Goal: Navigation & Orientation: Find specific page/section

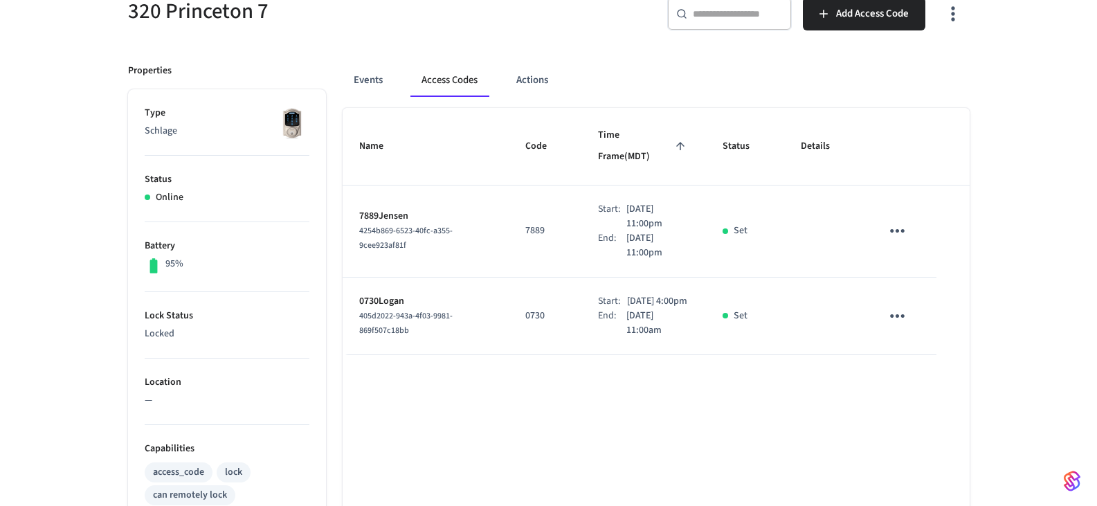
scroll to position [138, 0]
click at [366, 80] on button "Events" at bounding box center [368, 80] width 51 height 33
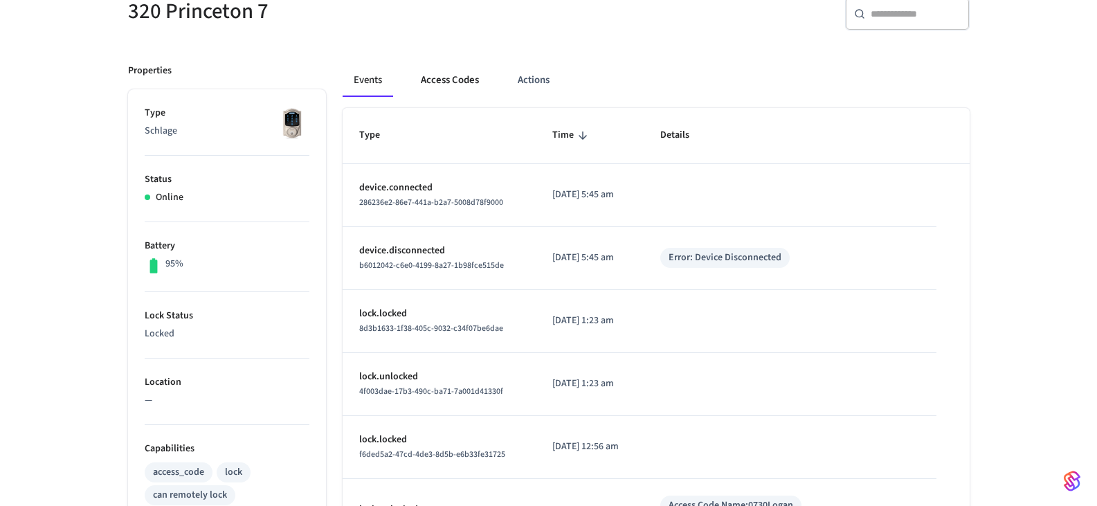
click at [447, 80] on button "Access Codes" at bounding box center [450, 80] width 80 height 33
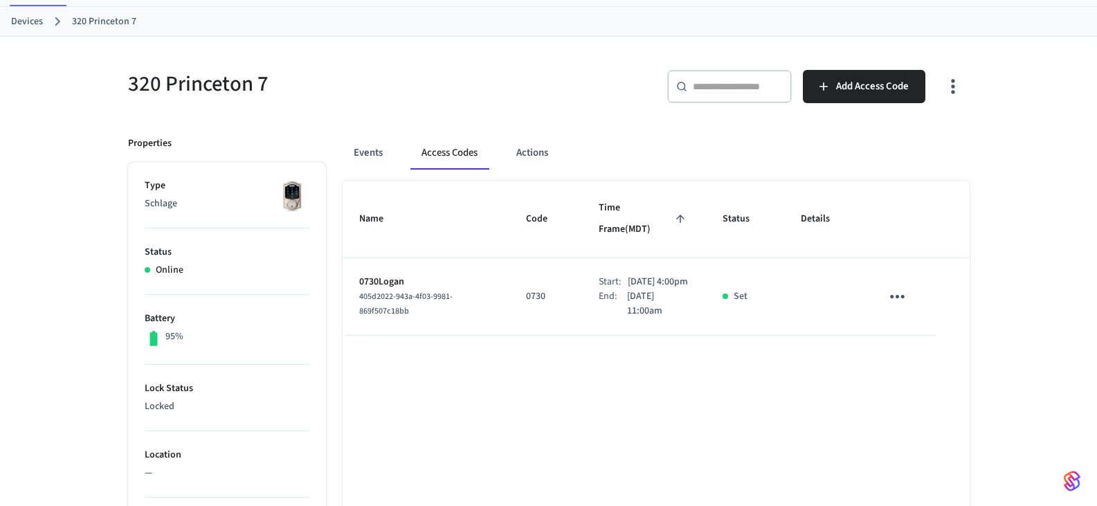
scroll to position [0, 0]
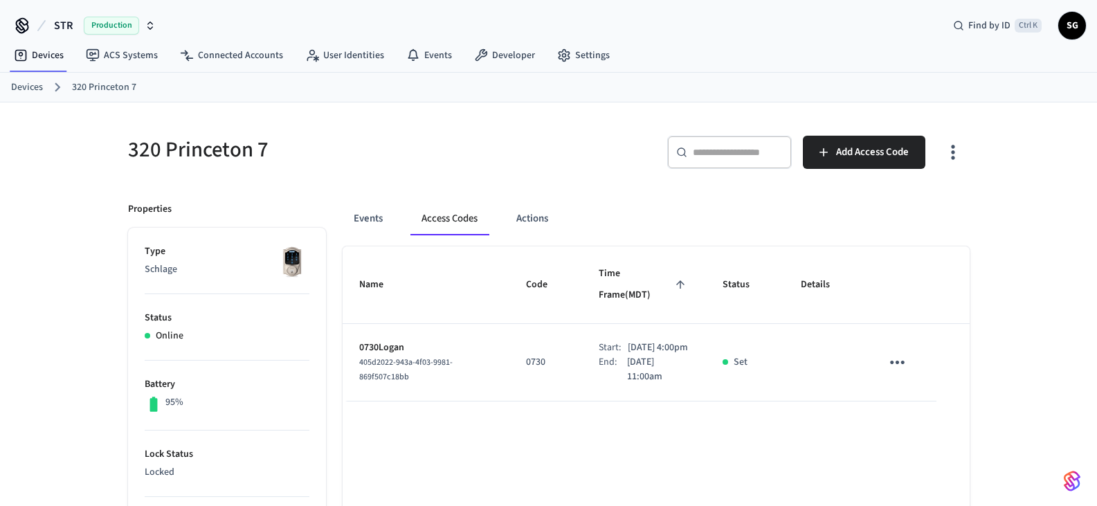
click at [30, 86] on link "Devices" at bounding box center [27, 87] width 32 height 15
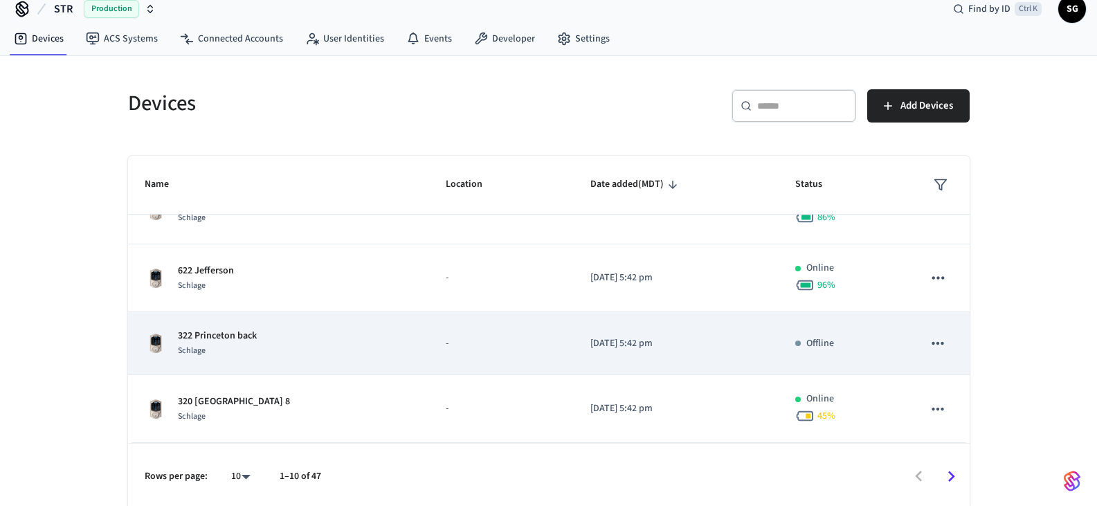
scroll to position [21, 0]
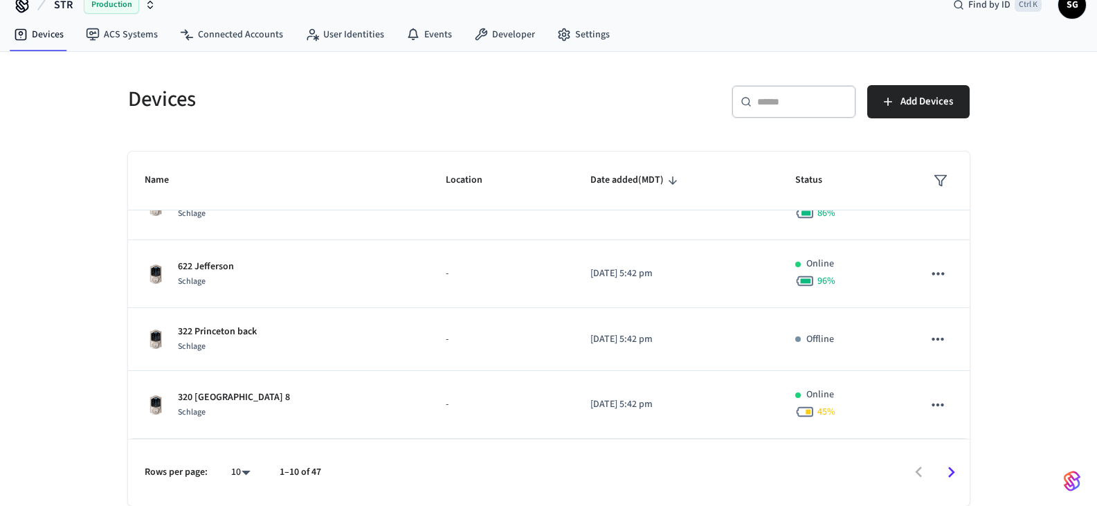
click at [237, 475] on body "STR Production Find by ID Ctrl K SG Devices ACS Systems Connected Accounts User…" at bounding box center [548, 242] width 1097 height 527
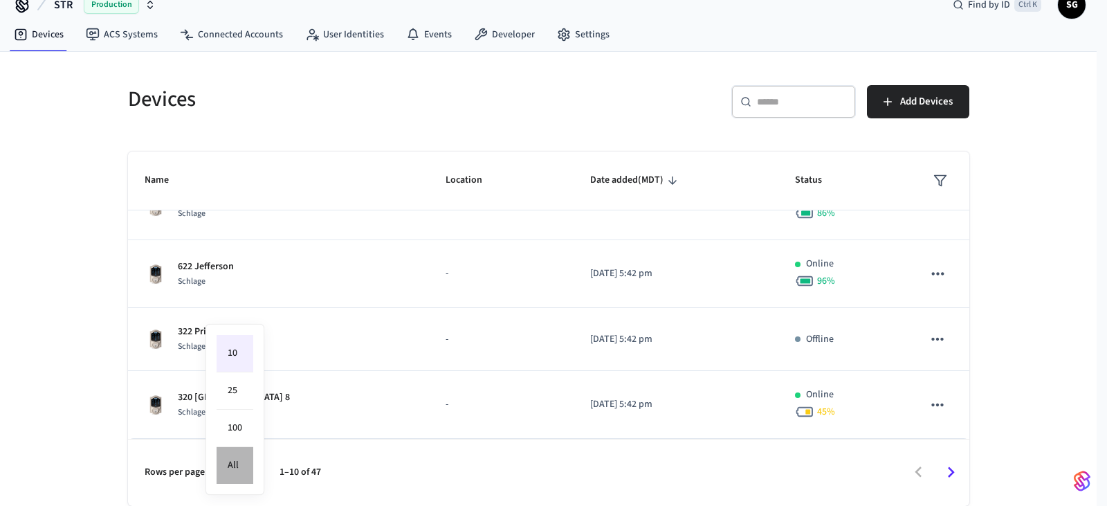
click at [236, 467] on li "All" at bounding box center [235, 465] width 37 height 37
type input "**"
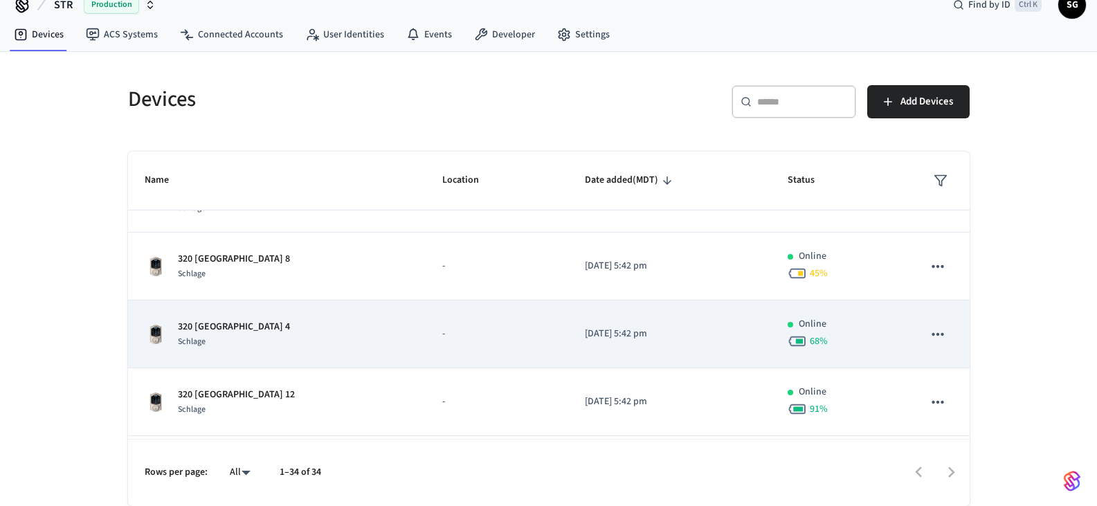
scroll to position [653, 0]
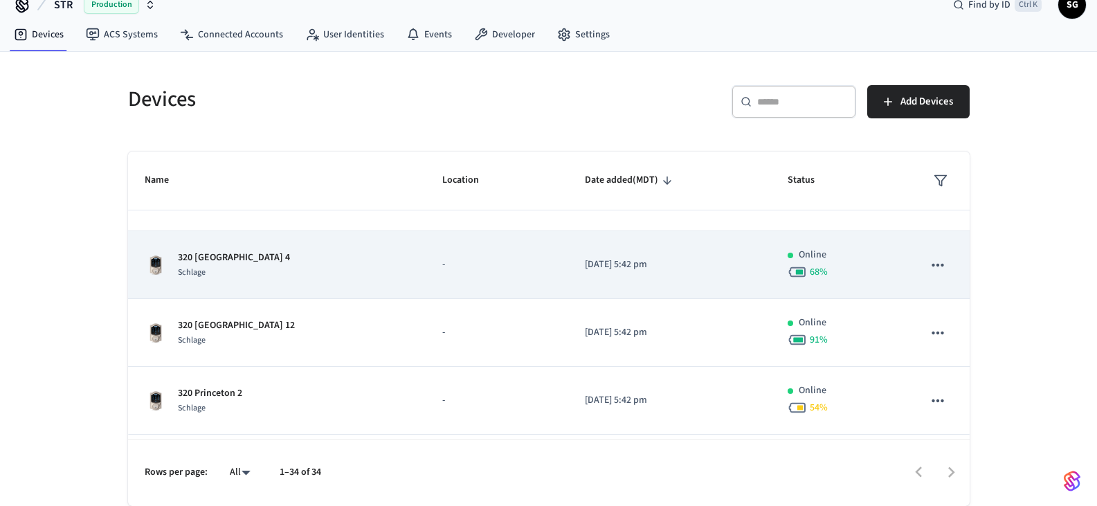
click at [217, 259] on p "320 [GEOGRAPHIC_DATA] 4" at bounding box center [234, 257] width 112 height 15
click at [213, 255] on p "320 [GEOGRAPHIC_DATA] 4" at bounding box center [234, 257] width 112 height 15
click at [156, 270] on img "sticky table" at bounding box center [156, 265] width 22 height 22
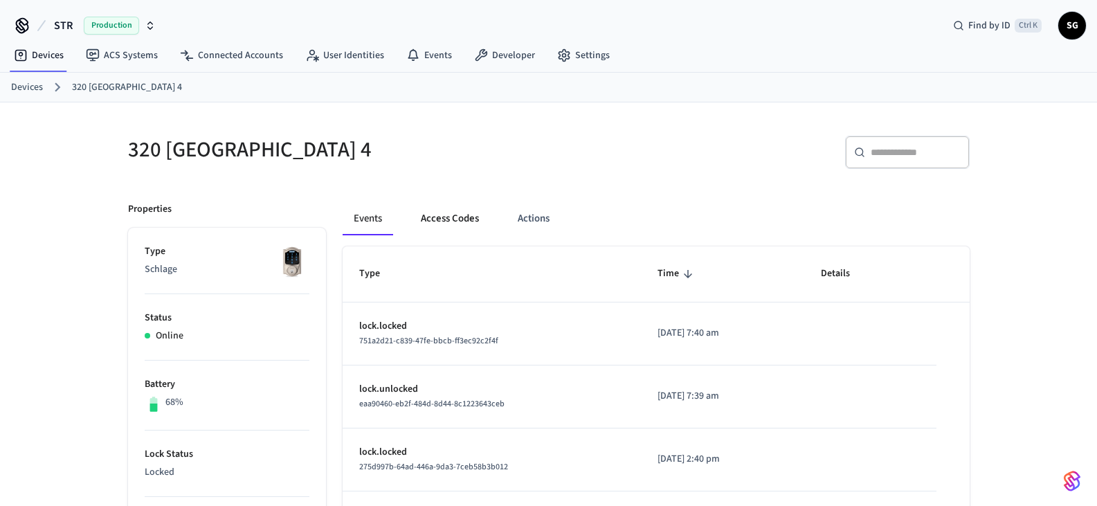
click at [455, 212] on button "Access Codes" at bounding box center [450, 218] width 80 height 33
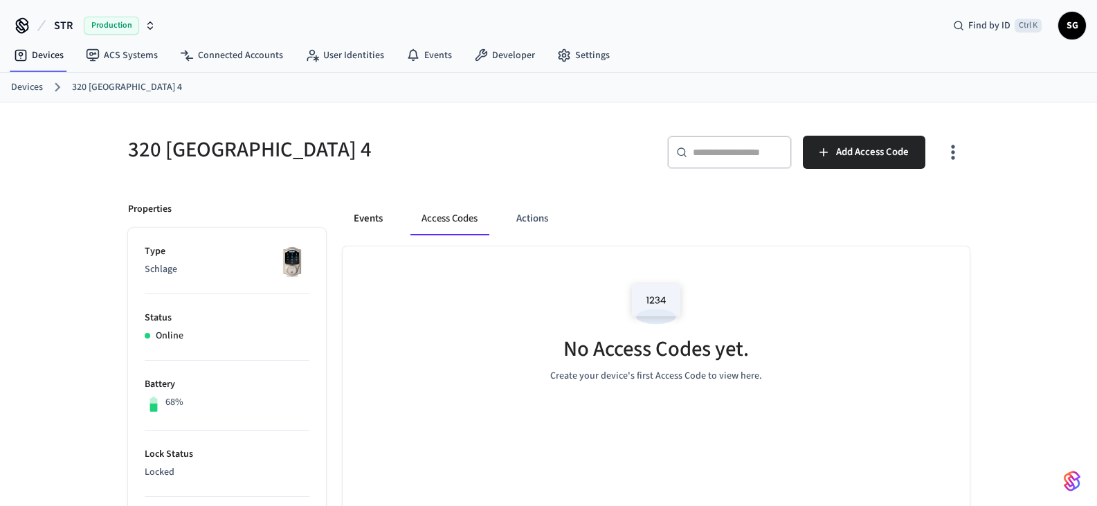
click at [365, 221] on button "Events" at bounding box center [368, 218] width 51 height 33
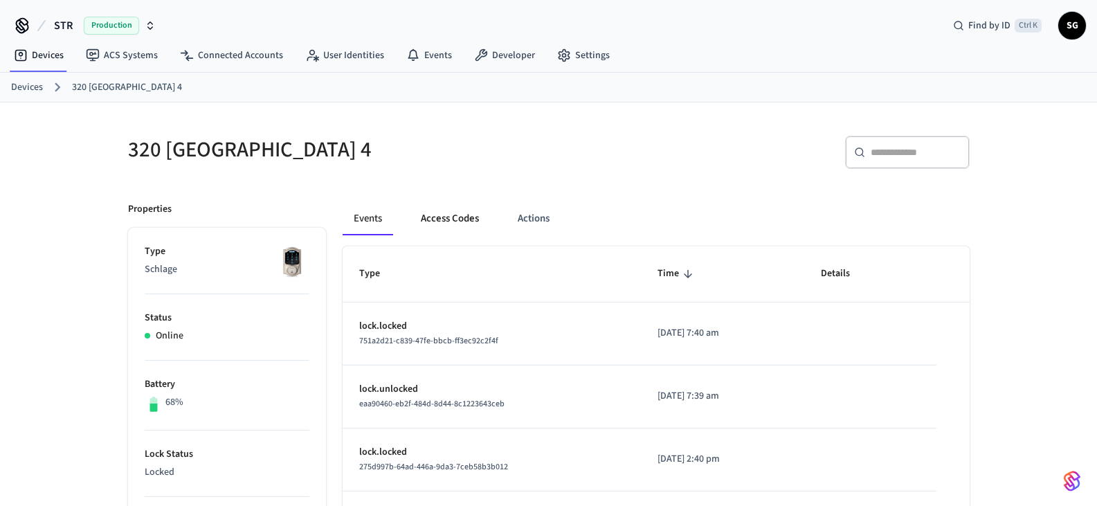
click at [447, 215] on button "Access Codes" at bounding box center [450, 218] width 80 height 33
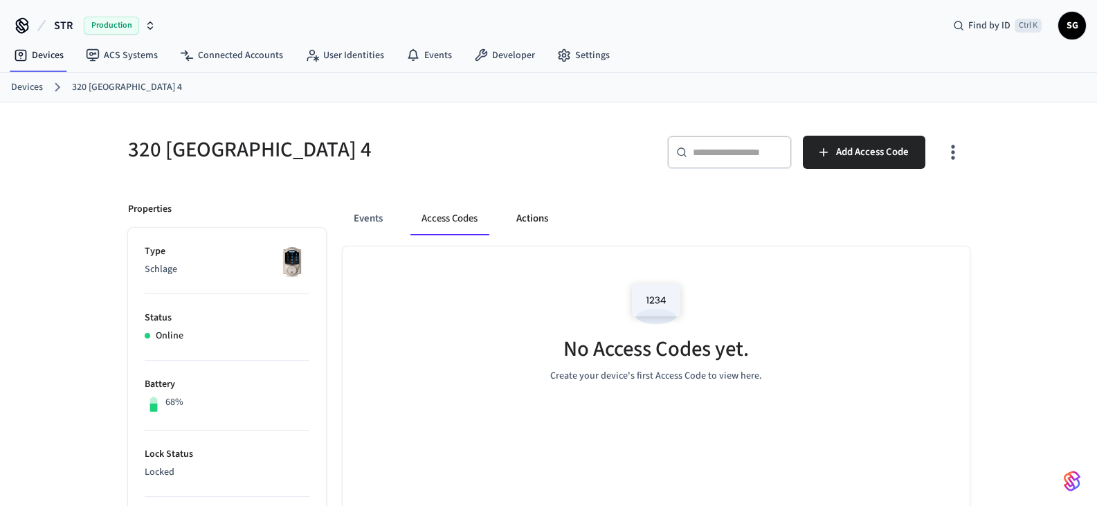
click at [525, 219] on button "Actions" at bounding box center [532, 218] width 54 height 33
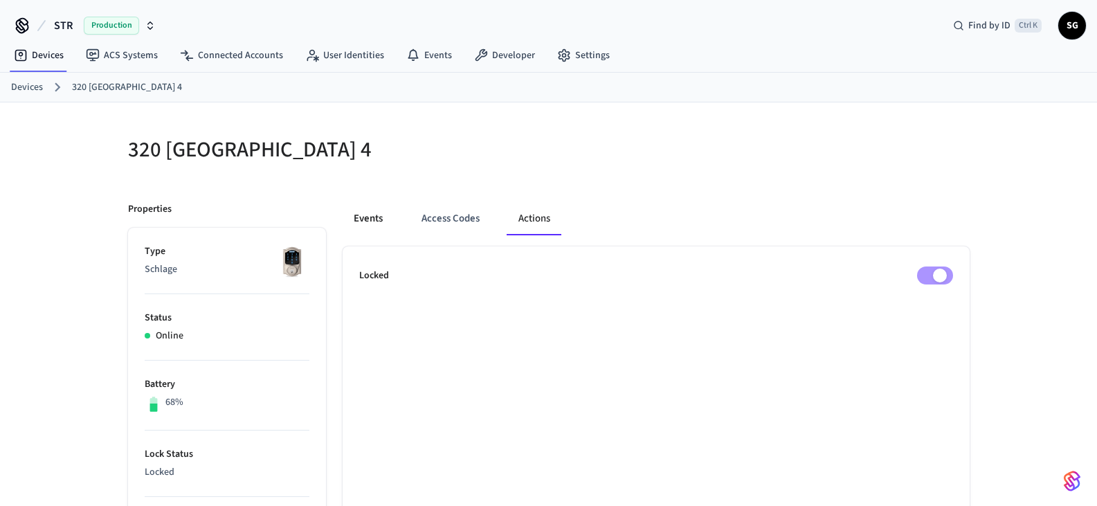
click at [363, 219] on button "Events" at bounding box center [368, 218] width 51 height 33
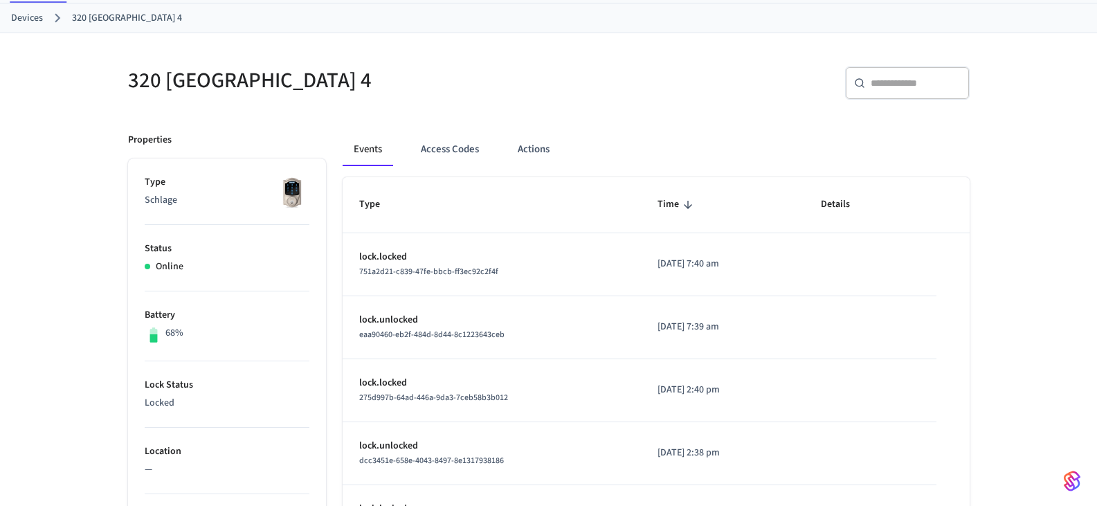
scroll to position [21, 0]
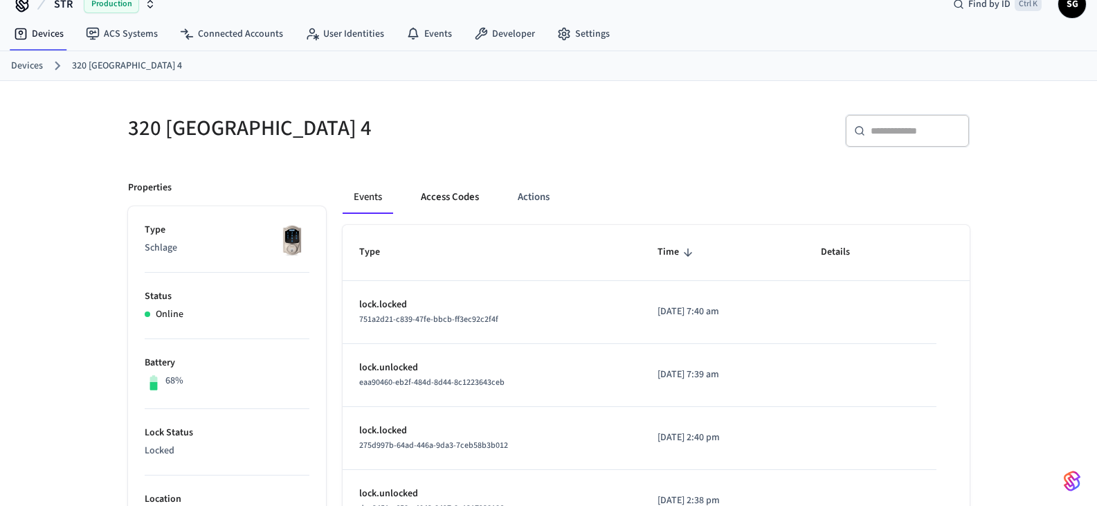
click at [441, 199] on button "Access Codes" at bounding box center [450, 197] width 80 height 33
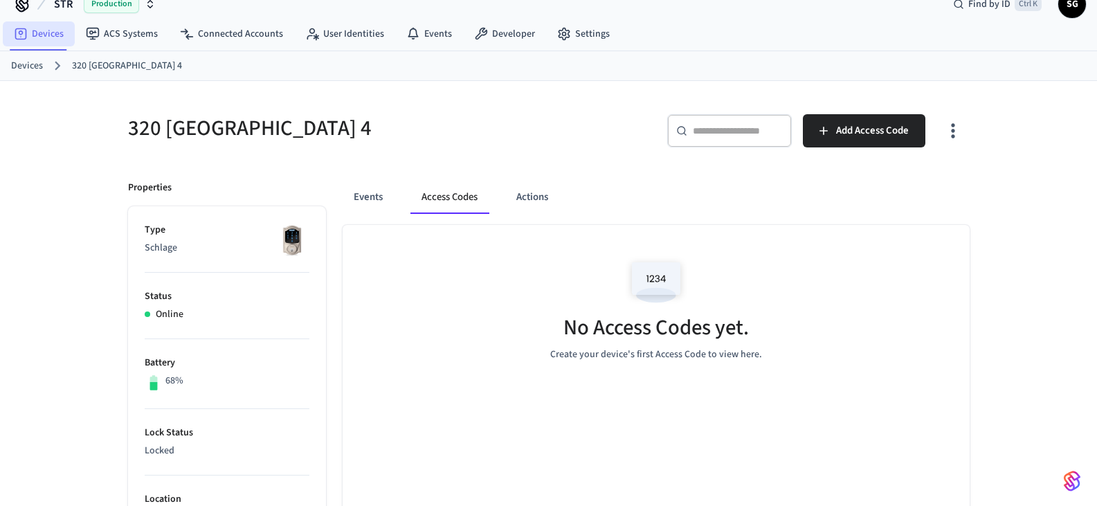
click at [21, 62] on link "Devices" at bounding box center [27, 66] width 32 height 15
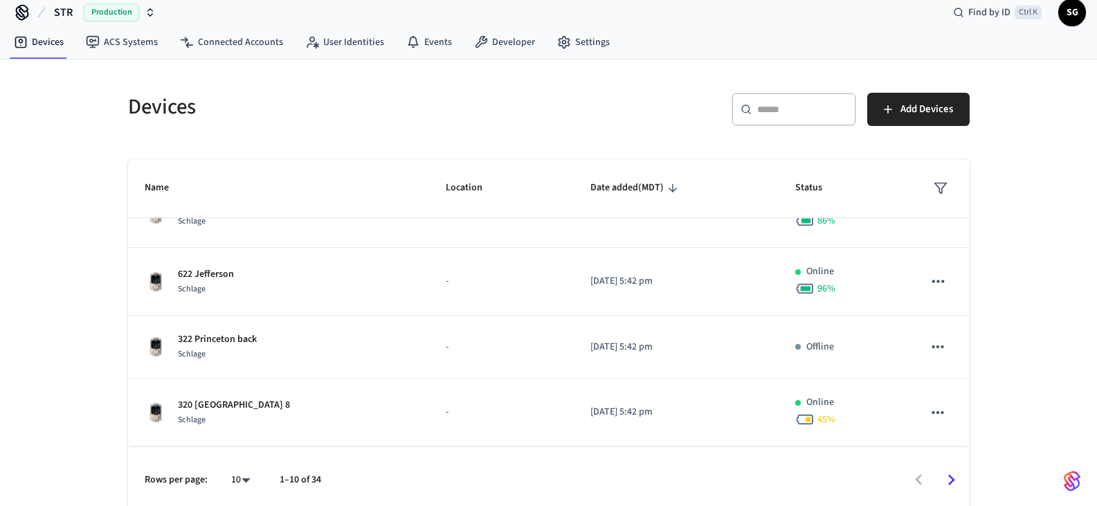
scroll to position [21, 0]
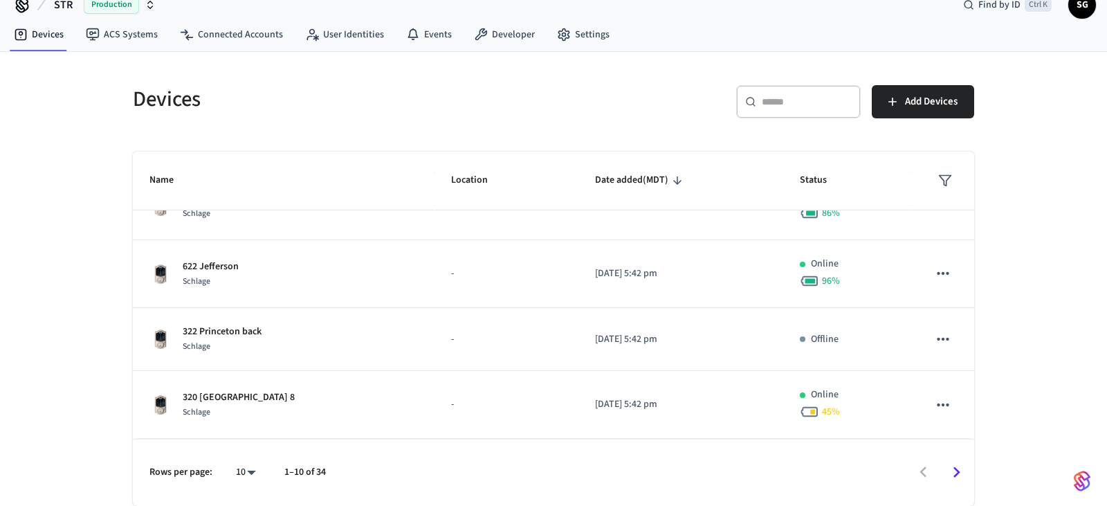
click at [239, 474] on body "STR Production Find by ID Ctrl K SG Devices ACS Systems Connected Accounts User…" at bounding box center [553, 242] width 1107 height 527
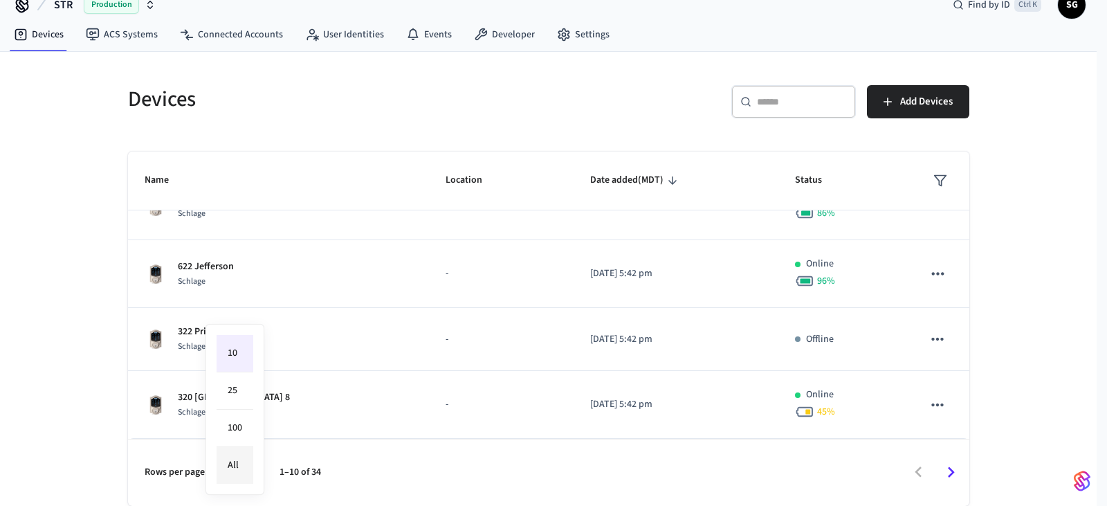
click at [240, 464] on li "All" at bounding box center [235, 465] width 37 height 37
type input "**"
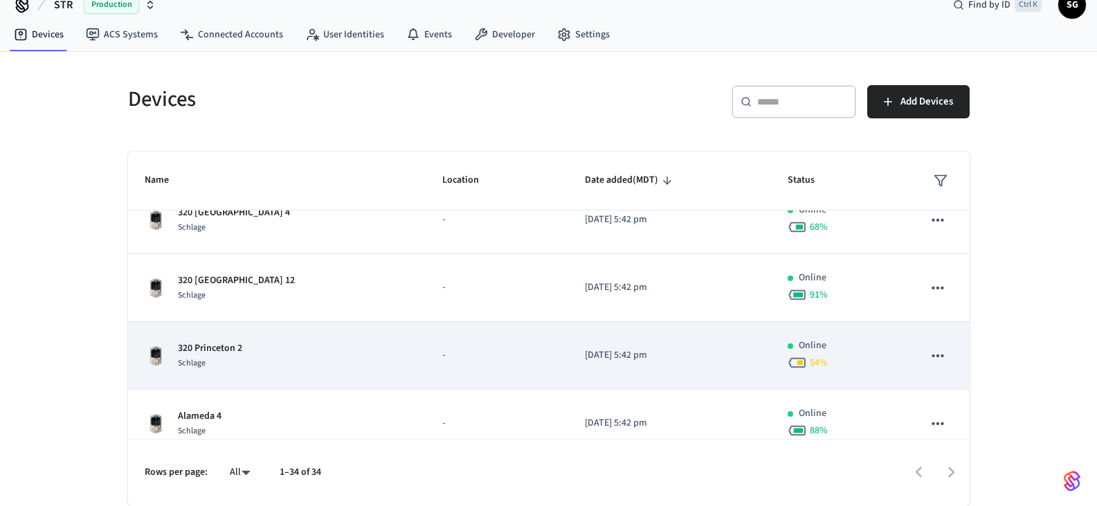
scroll to position [722, 0]
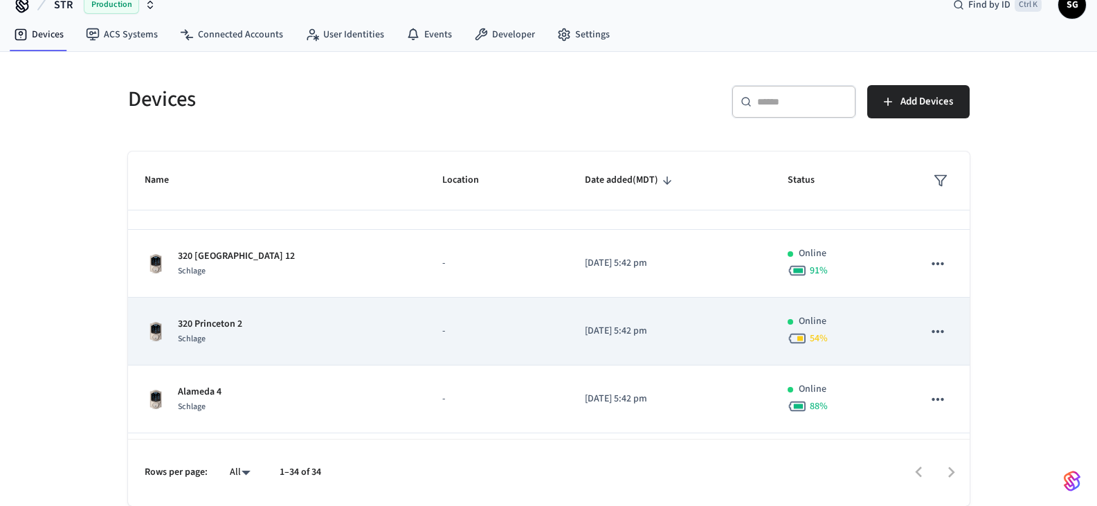
click at [161, 333] on img "sticky table" at bounding box center [156, 331] width 22 height 22
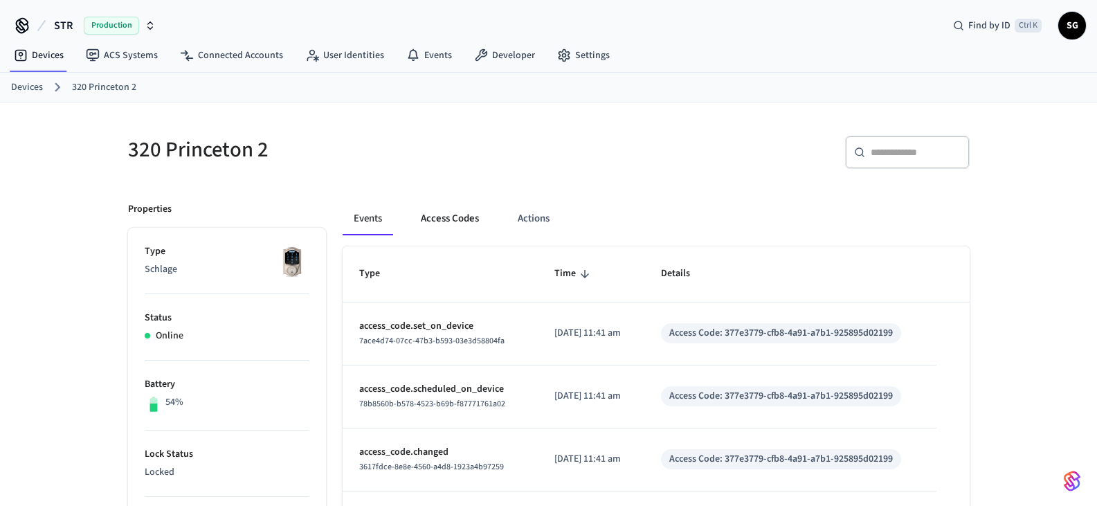
click at [457, 221] on button "Access Codes" at bounding box center [450, 218] width 80 height 33
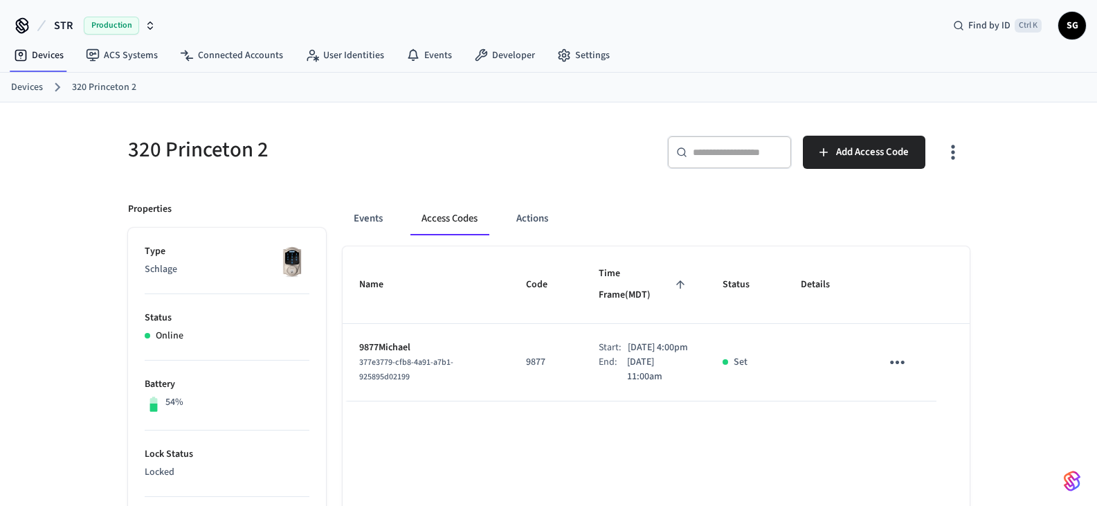
click at [9, 88] on div "Devices 320 Princeton 2" at bounding box center [548, 88] width 1097 height 30
click at [32, 88] on link "Devices" at bounding box center [27, 87] width 32 height 15
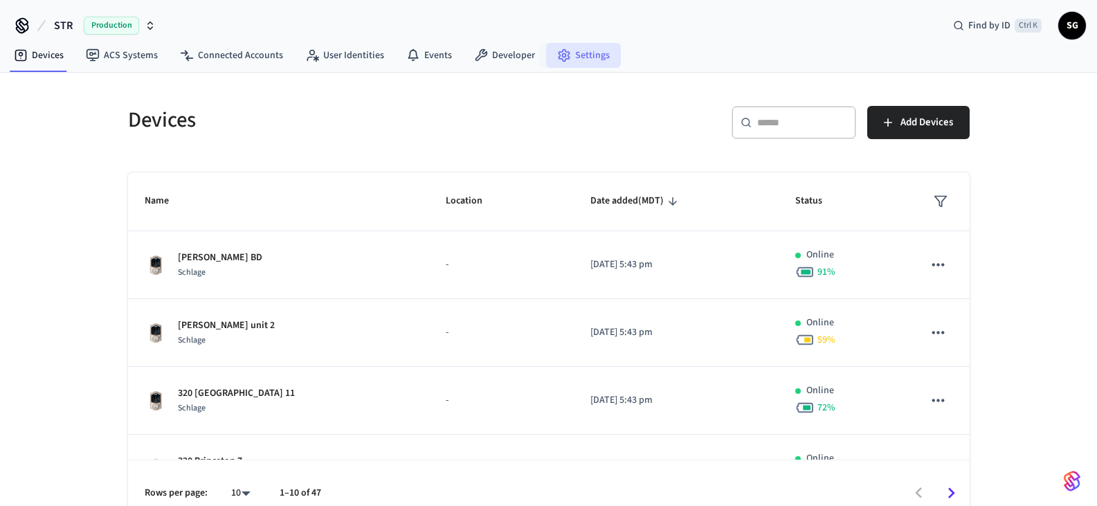
click at [569, 60] on link "Settings" at bounding box center [583, 55] width 75 height 25
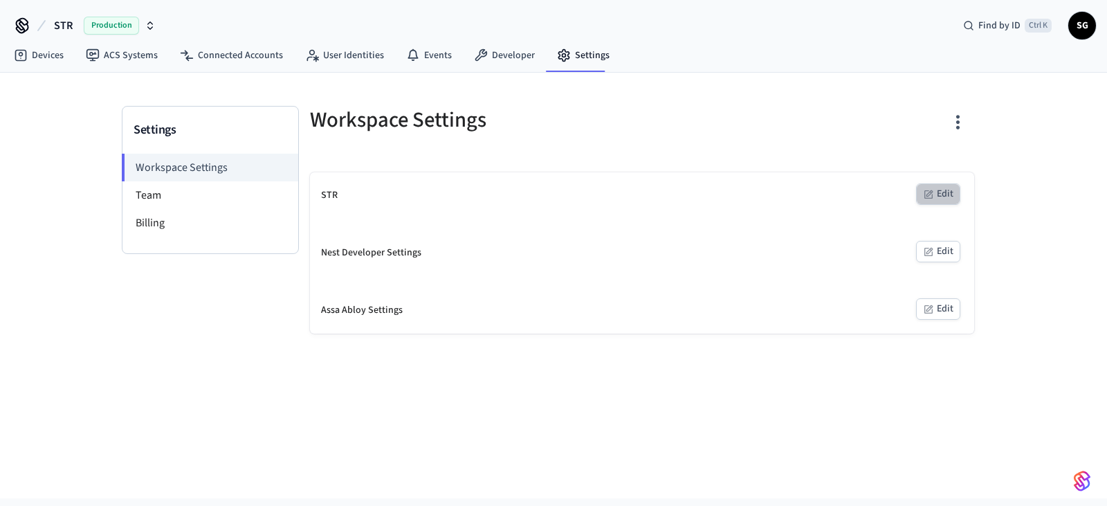
click at [947, 194] on button "Edit" at bounding box center [938, 193] width 44 height 21
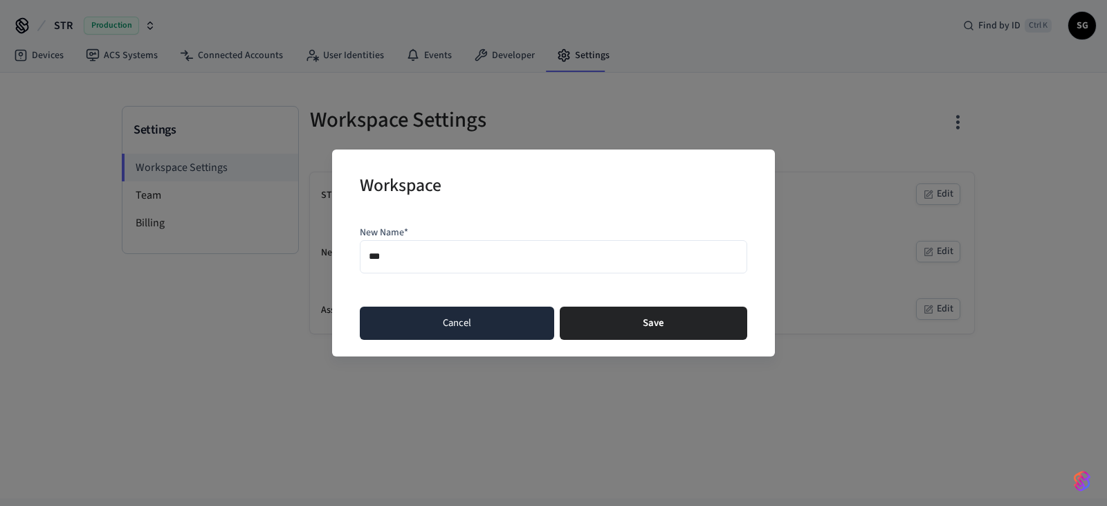
click at [455, 326] on button "Cancel" at bounding box center [457, 323] width 194 height 33
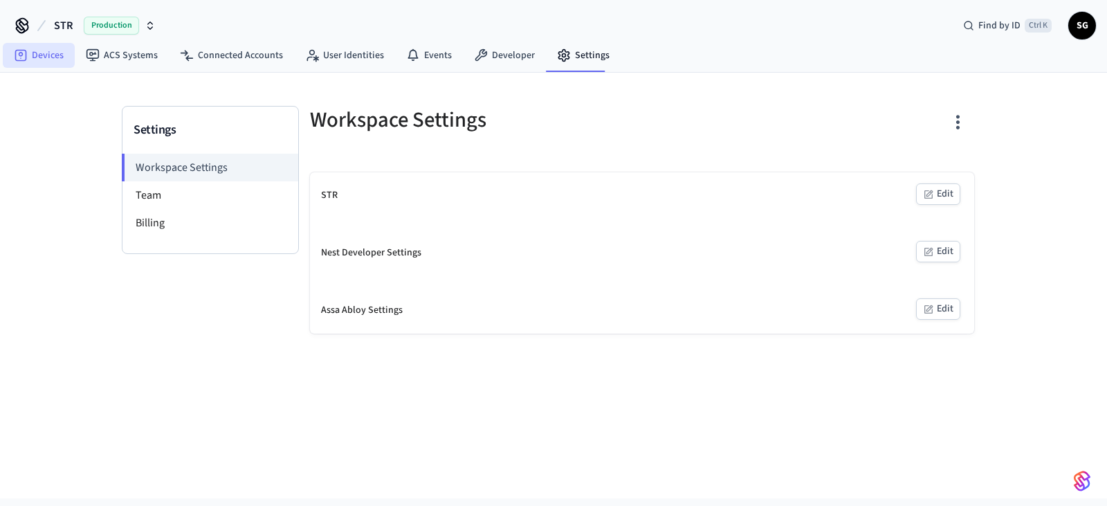
click at [43, 57] on link "Devices" at bounding box center [39, 55] width 72 height 25
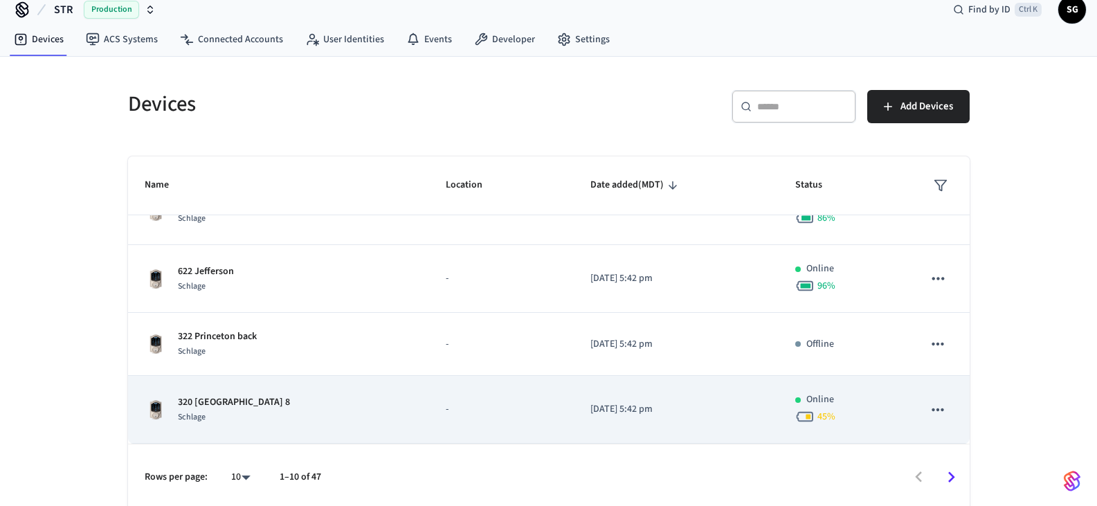
scroll to position [21, 0]
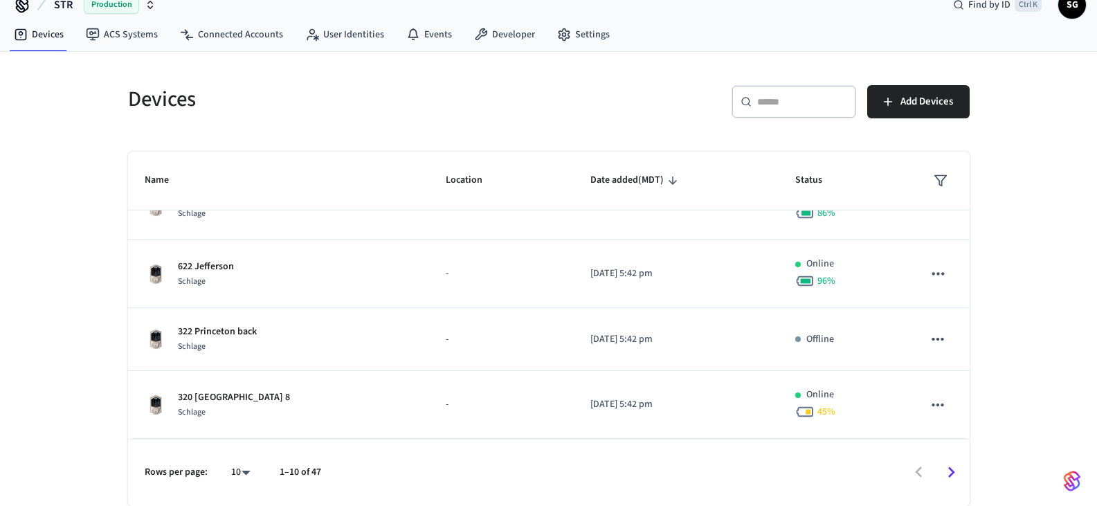
click at [244, 473] on body "STR Production Find by ID Ctrl K SG Devices ACS Systems Connected Accounts User…" at bounding box center [548, 242] width 1097 height 527
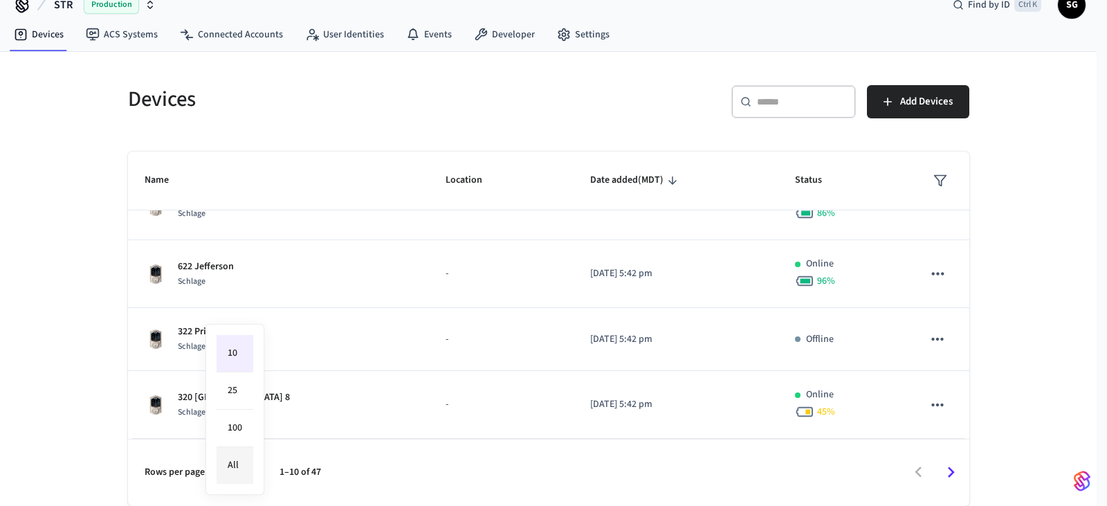
click at [244, 468] on li "All" at bounding box center [235, 465] width 37 height 37
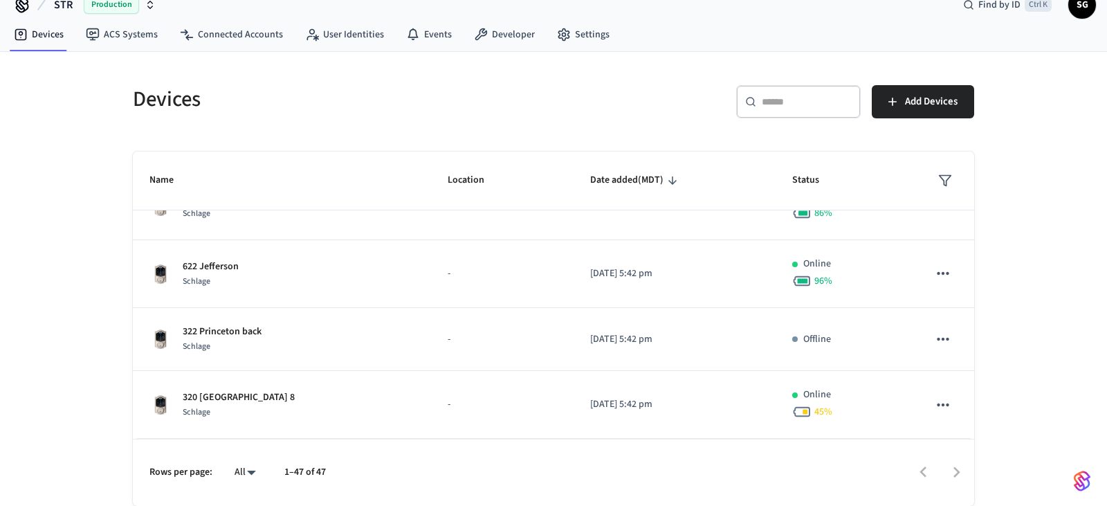
type input "**"
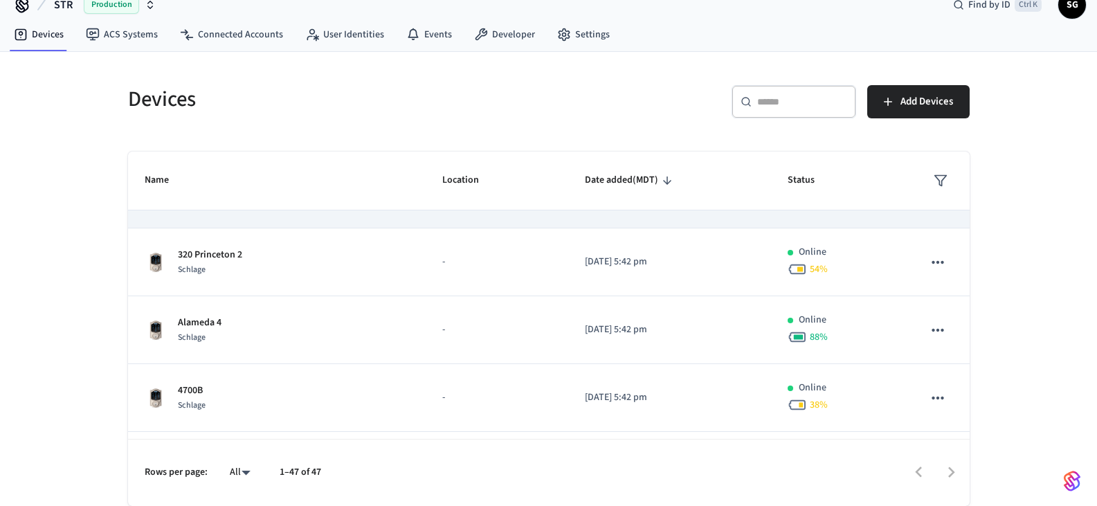
scroll to position [860, 0]
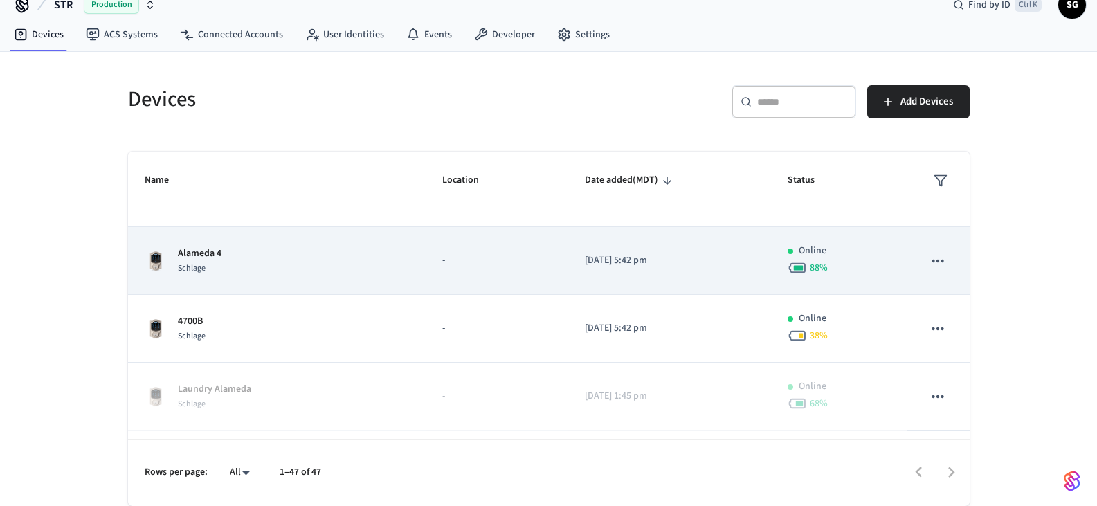
click at [189, 250] on p "Alameda 4" at bounding box center [200, 253] width 44 height 15
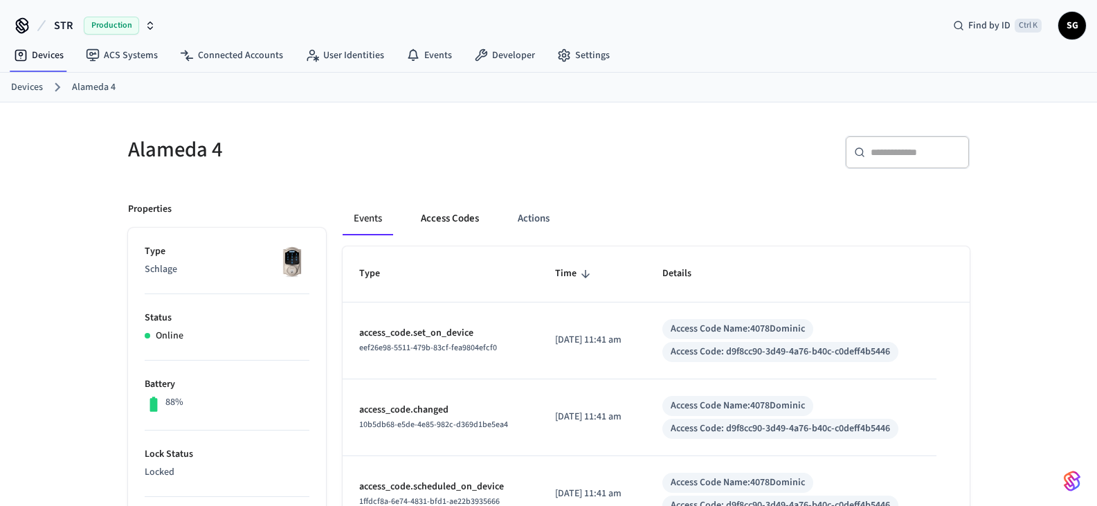
click at [448, 219] on button "Access Codes" at bounding box center [450, 218] width 80 height 33
